Goal: Find specific page/section: Find specific page/section

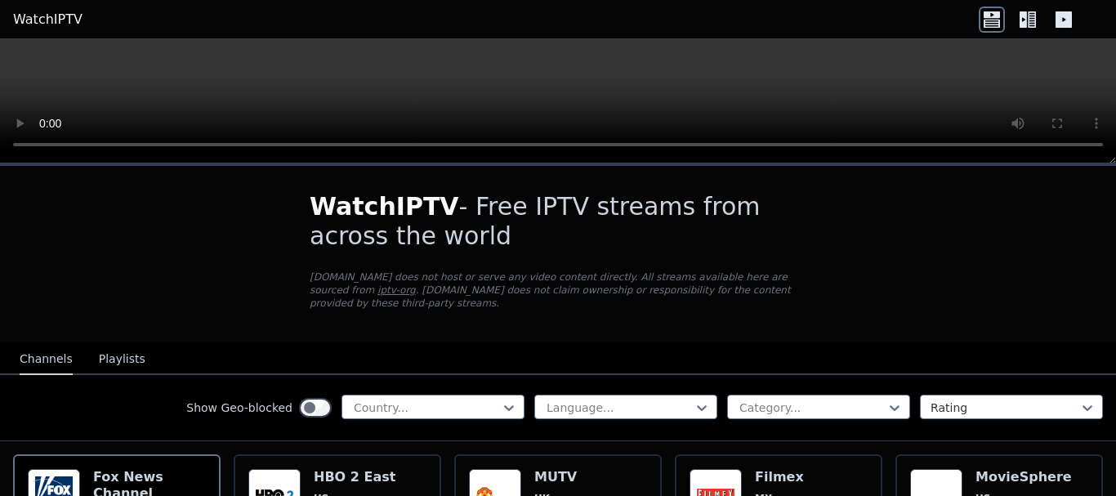
scroll to position [82, 0]
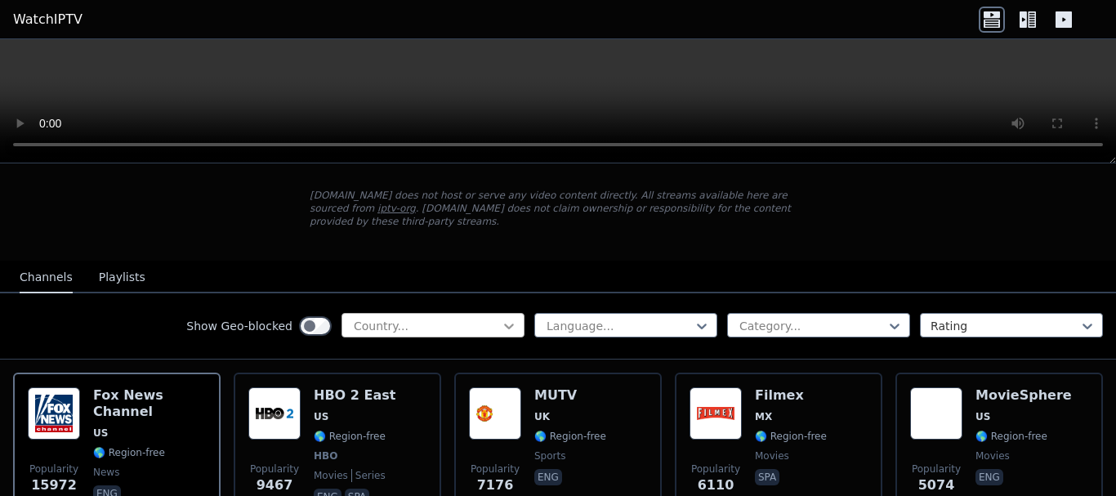
click at [501, 318] on icon at bounding box center [509, 326] width 16 height 16
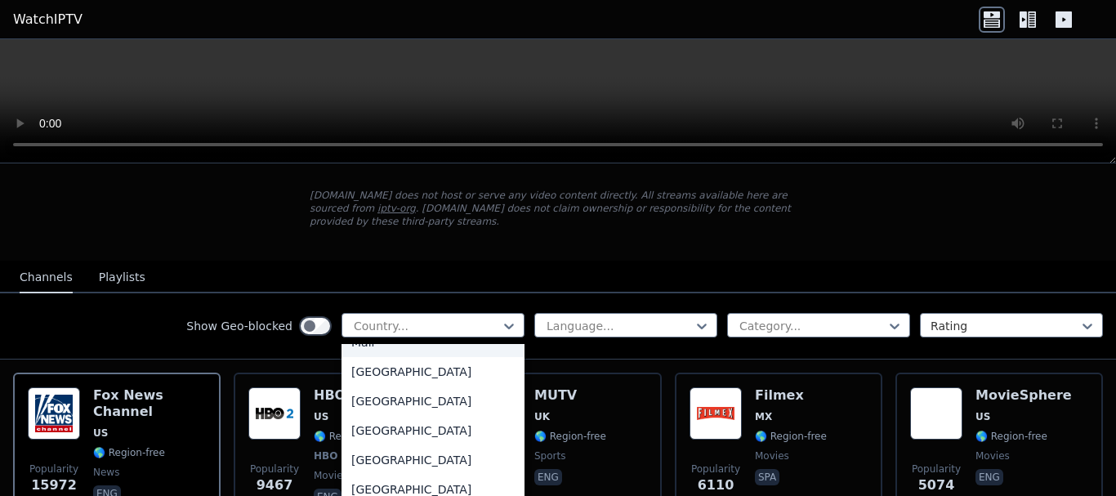
scroll to position [3350, 0]
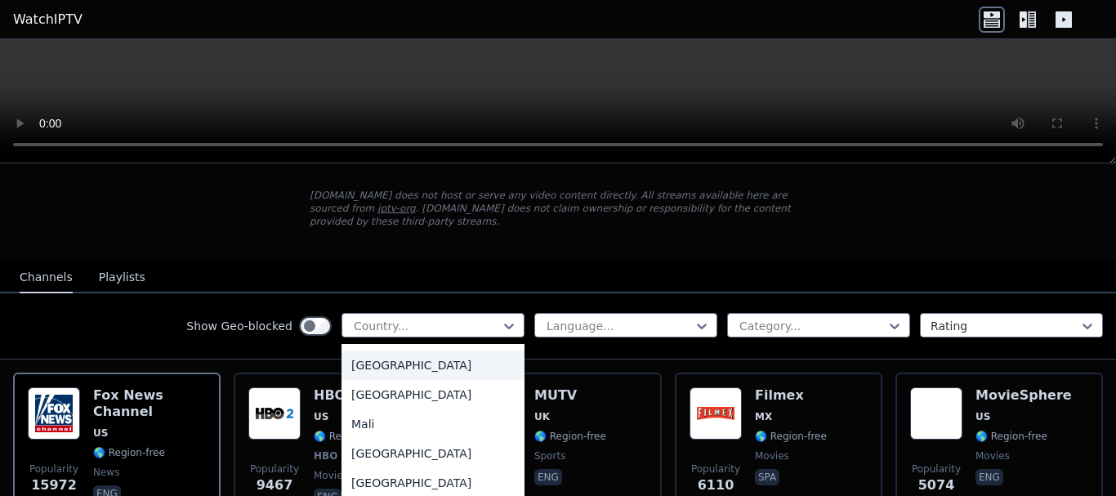
click at [389, 375] on div "[GEOGRAPHIC_DATA]" at bounding box center [432, 364] width 183 height 29
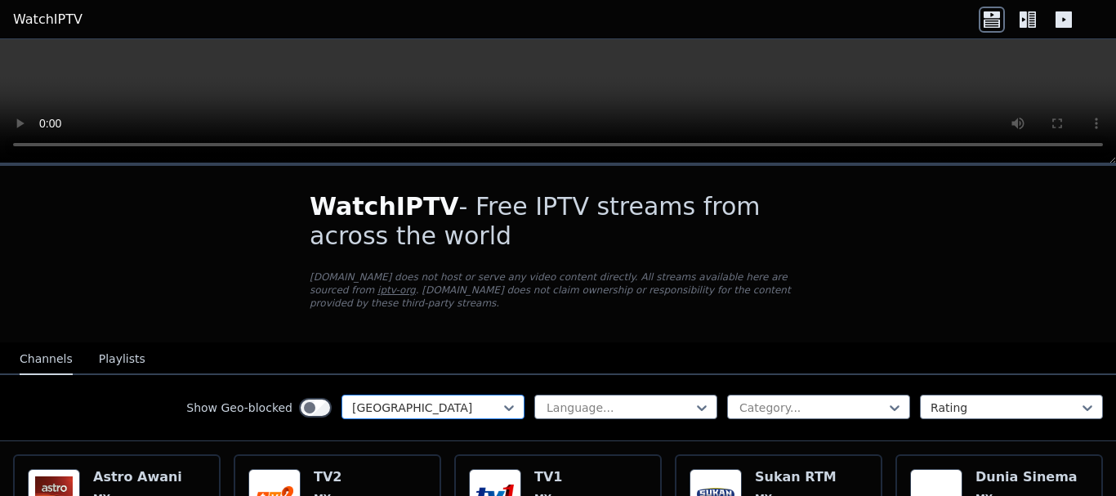
click at [420, 399] on div at bounding box center [426, 407] width 149 height 16
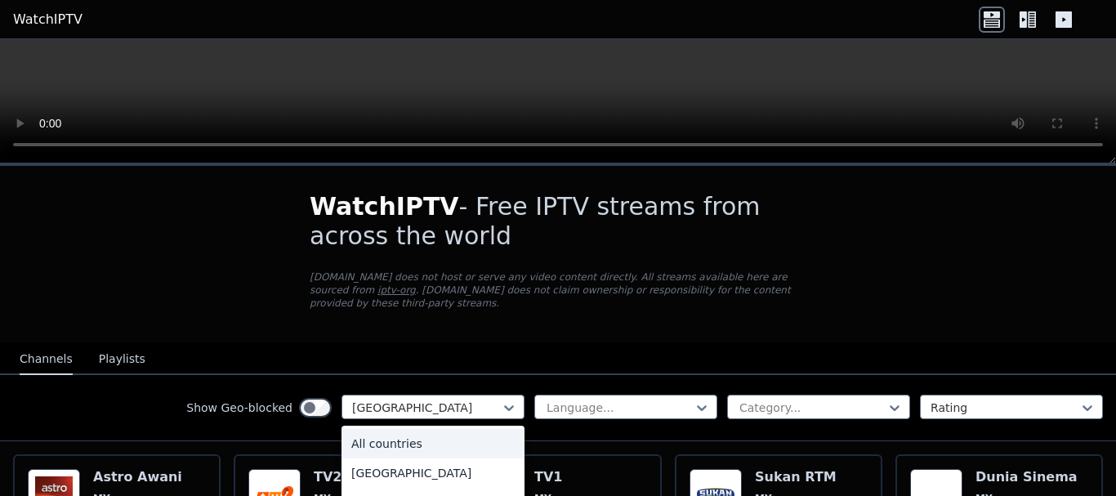
click at [406, 432] on div "All countries" at bounding box center [432, 443] width 183 height 29
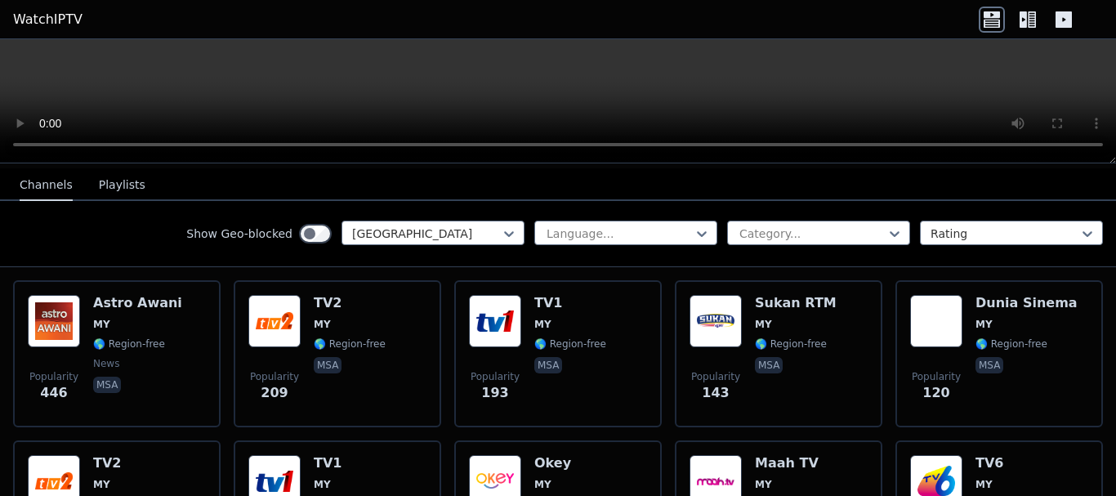
scroll to position [245, 0]
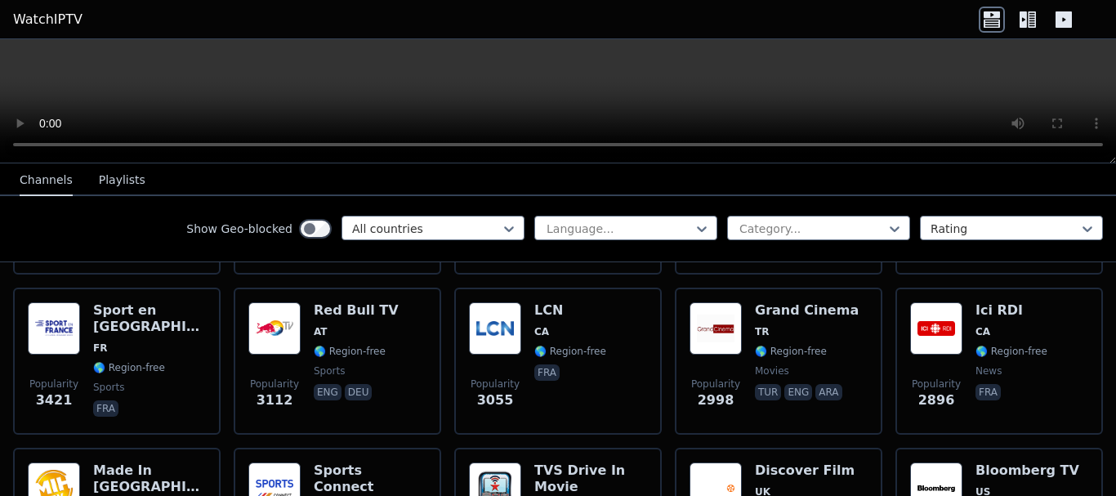
scroll to position [82, 0]
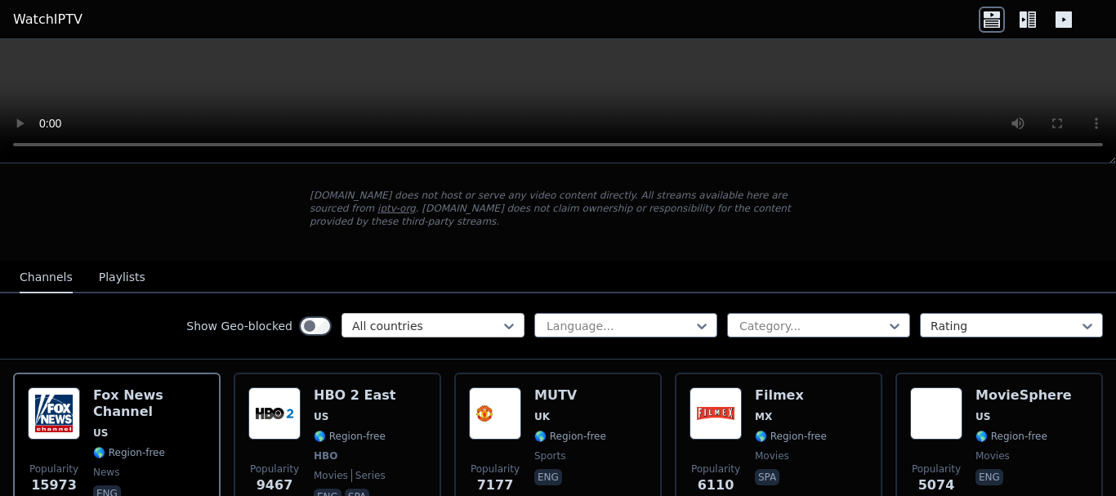
click at [393, 318] on div at bounding box center [426, 326] width 149 height 16
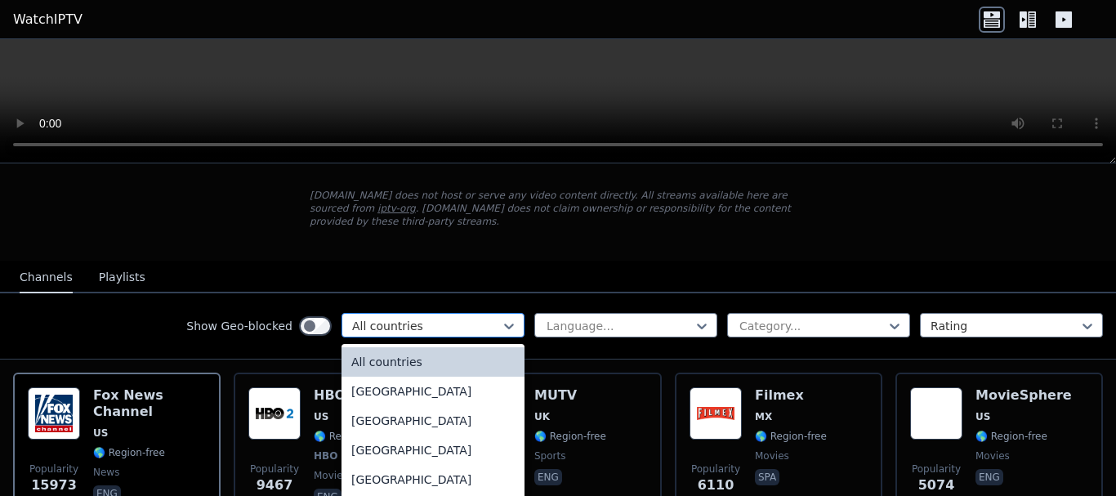
click at [393, 318] on div at bounding box center [426, 326] width 149 height 16
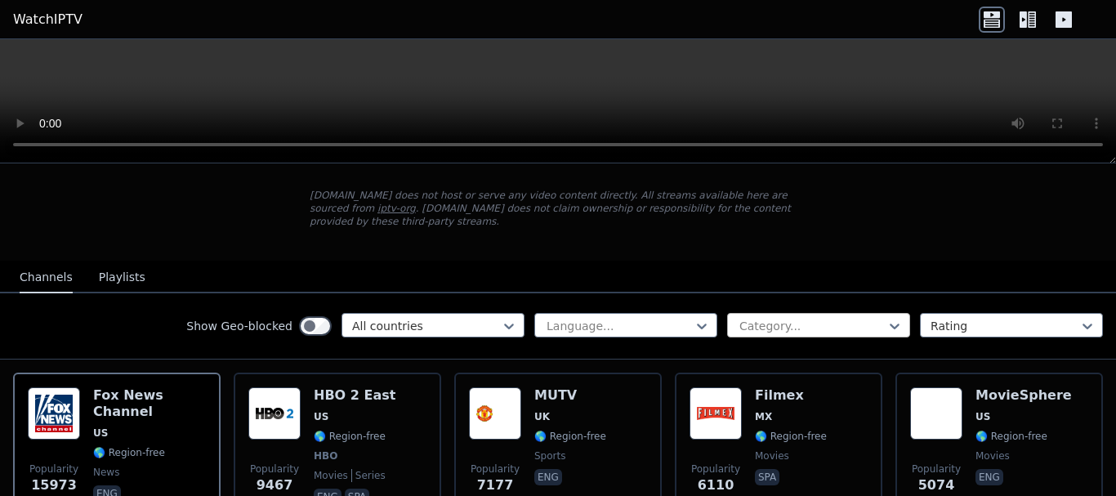
click at [810, 318] on div at bounding box center [812, 326] width 149 height 16
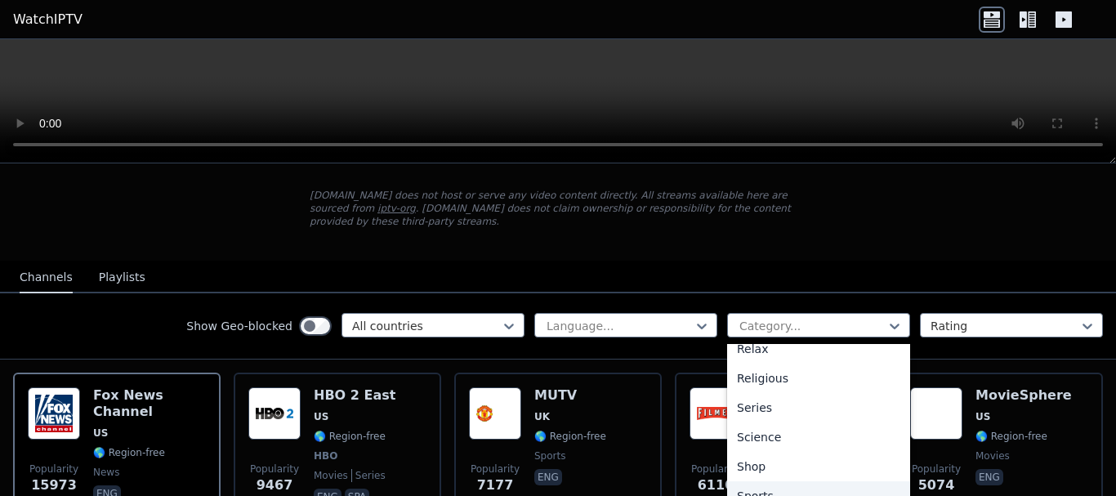
scroll to position [642, 0]
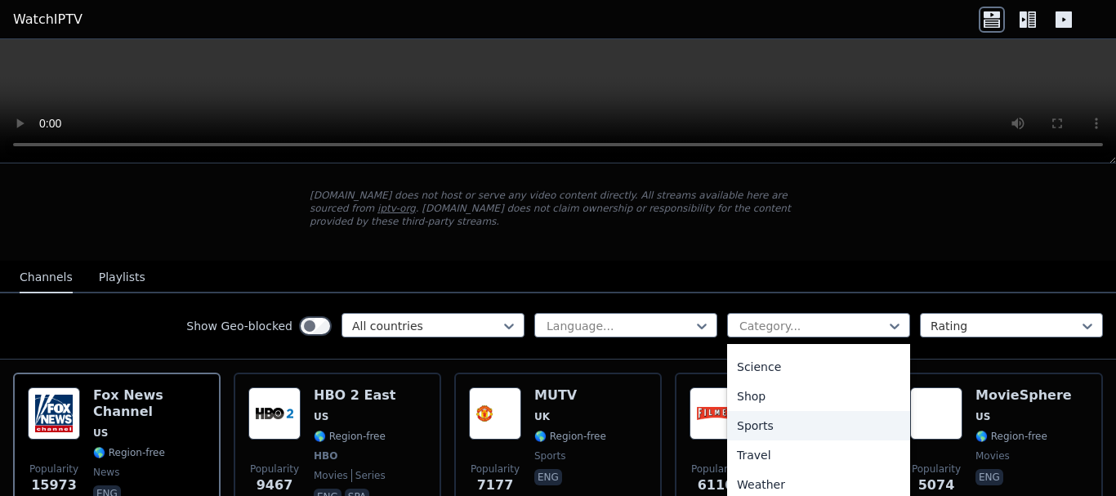
click at [755, 417] on div "Sports" at bounding box center [818, 425] width 183 height 29
